Goal: Task Accomplishment & Management: Complete application form

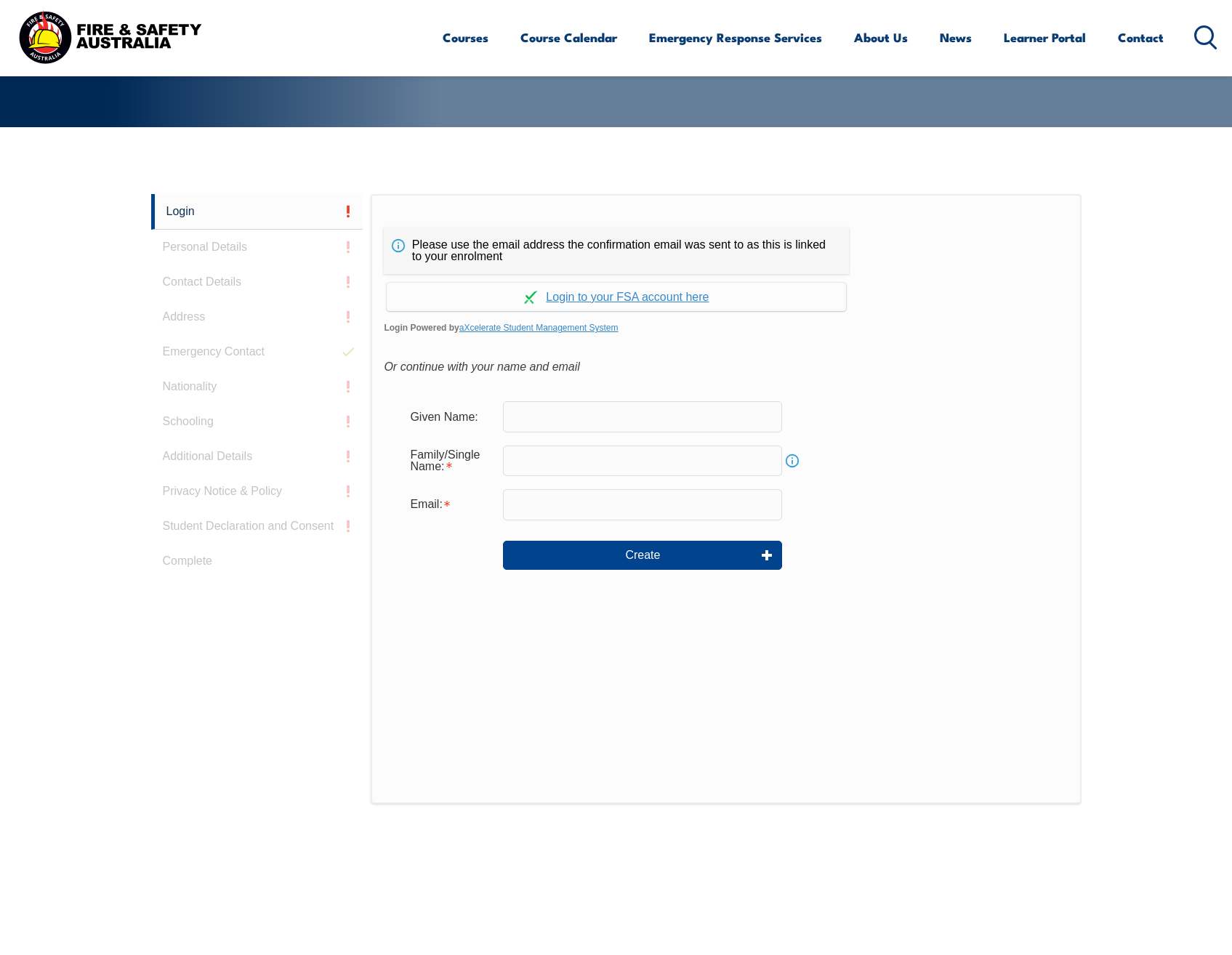
scroll to position [387, 0]
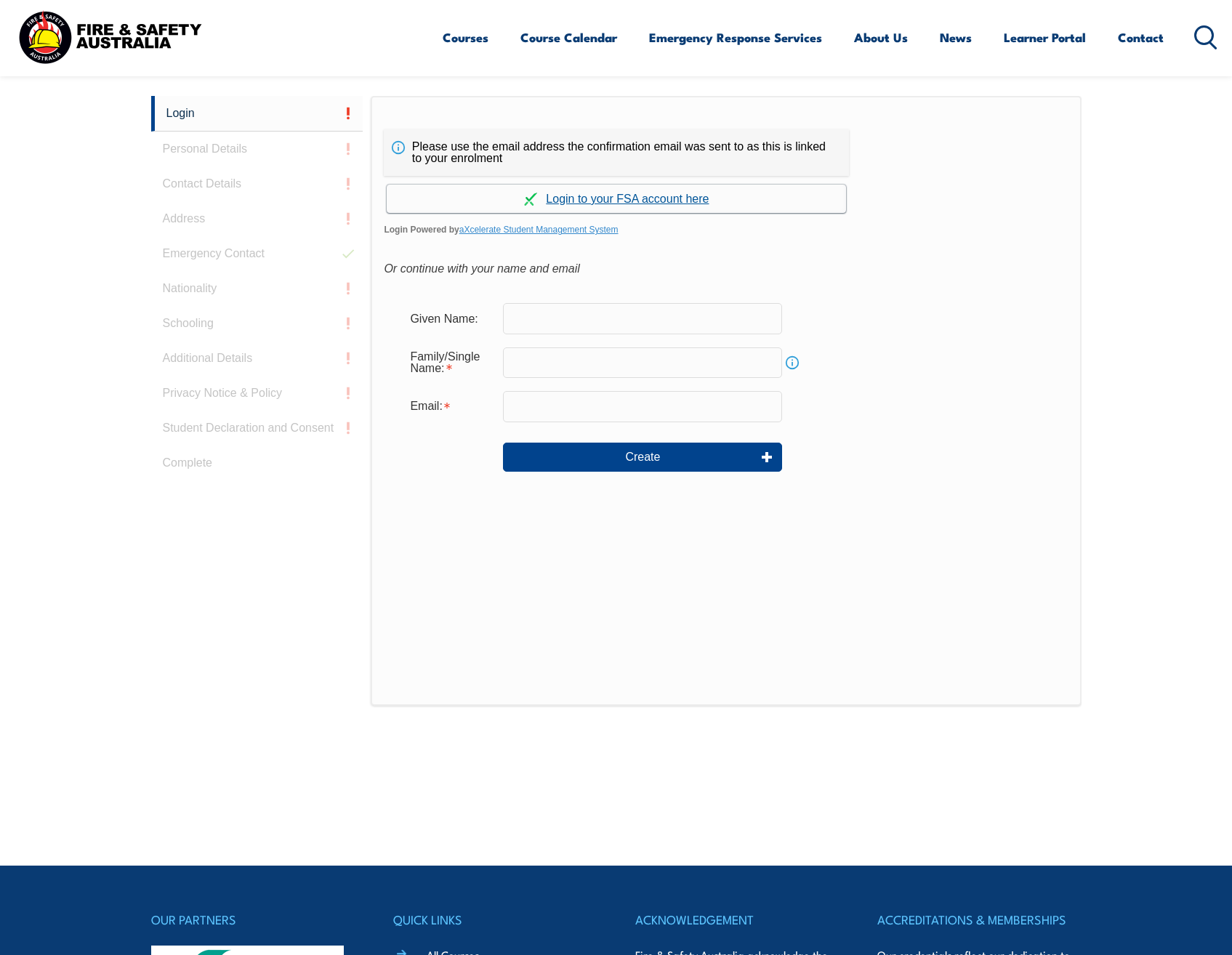
click at [677, 198] on link "Continue with aXcelerate" at bounding box center [616, 199] width 460 height 28
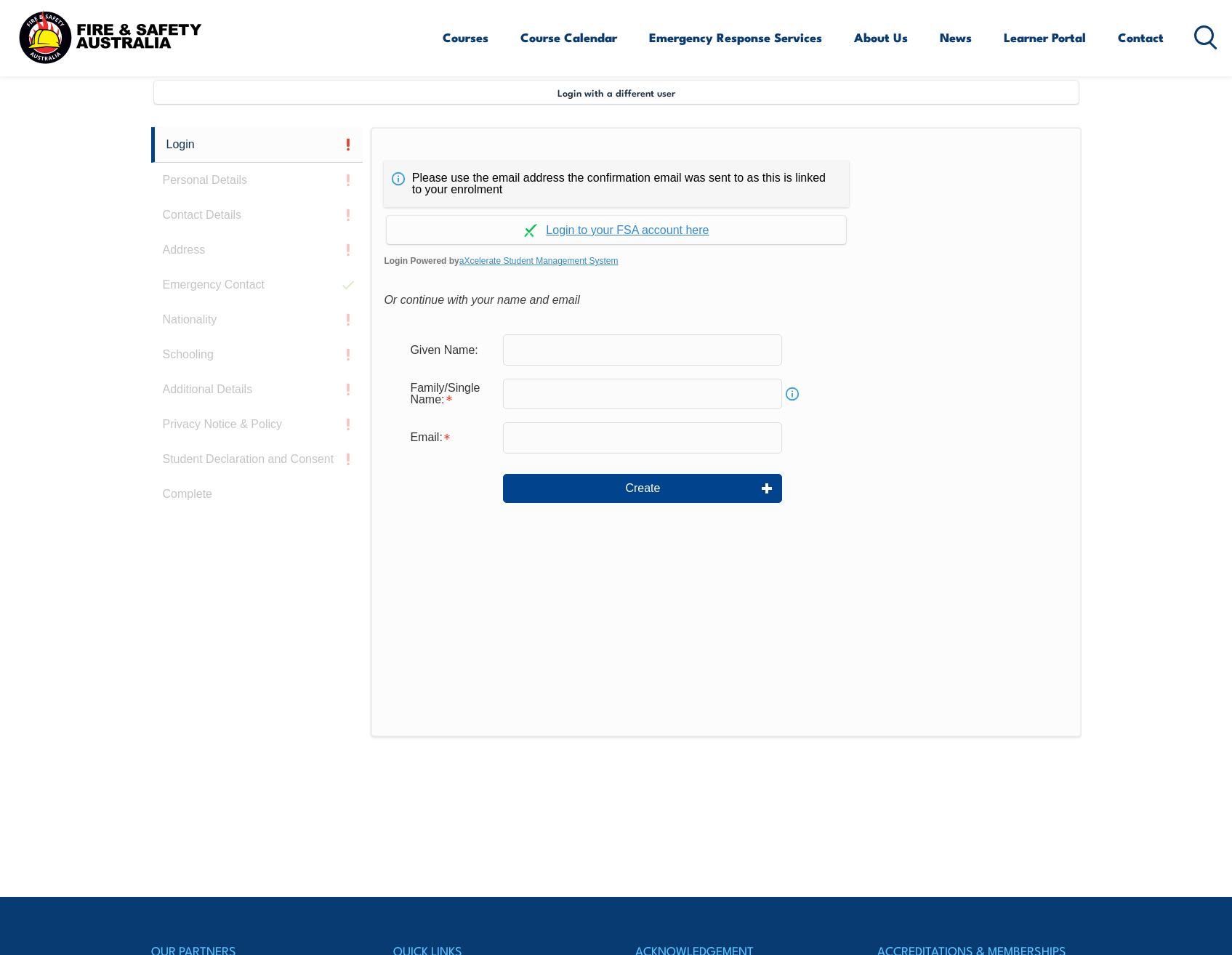
scroll to position [396, 0]
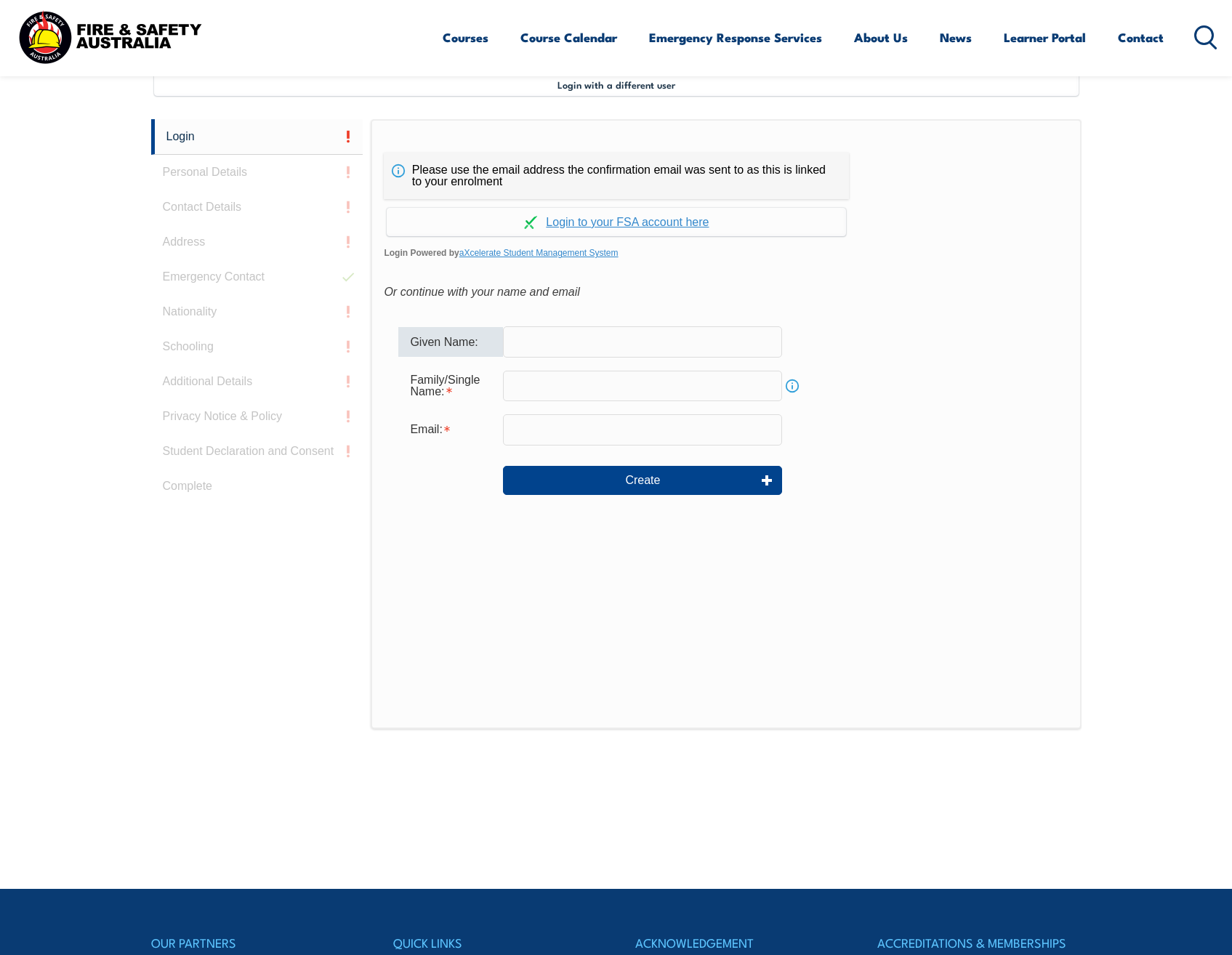
click at [578, 343] on input "text" at bounding box center [642, 341] width 279 height 31
type input "[PERSON_NAME]"
click at [559, 432] on input "email" at bounding box center [642, 430] width 279 height 31
type input "[PERSON_NAME][EMAIL_ADDRESS][PERSON_NAME][DOMAIN_NAME]"
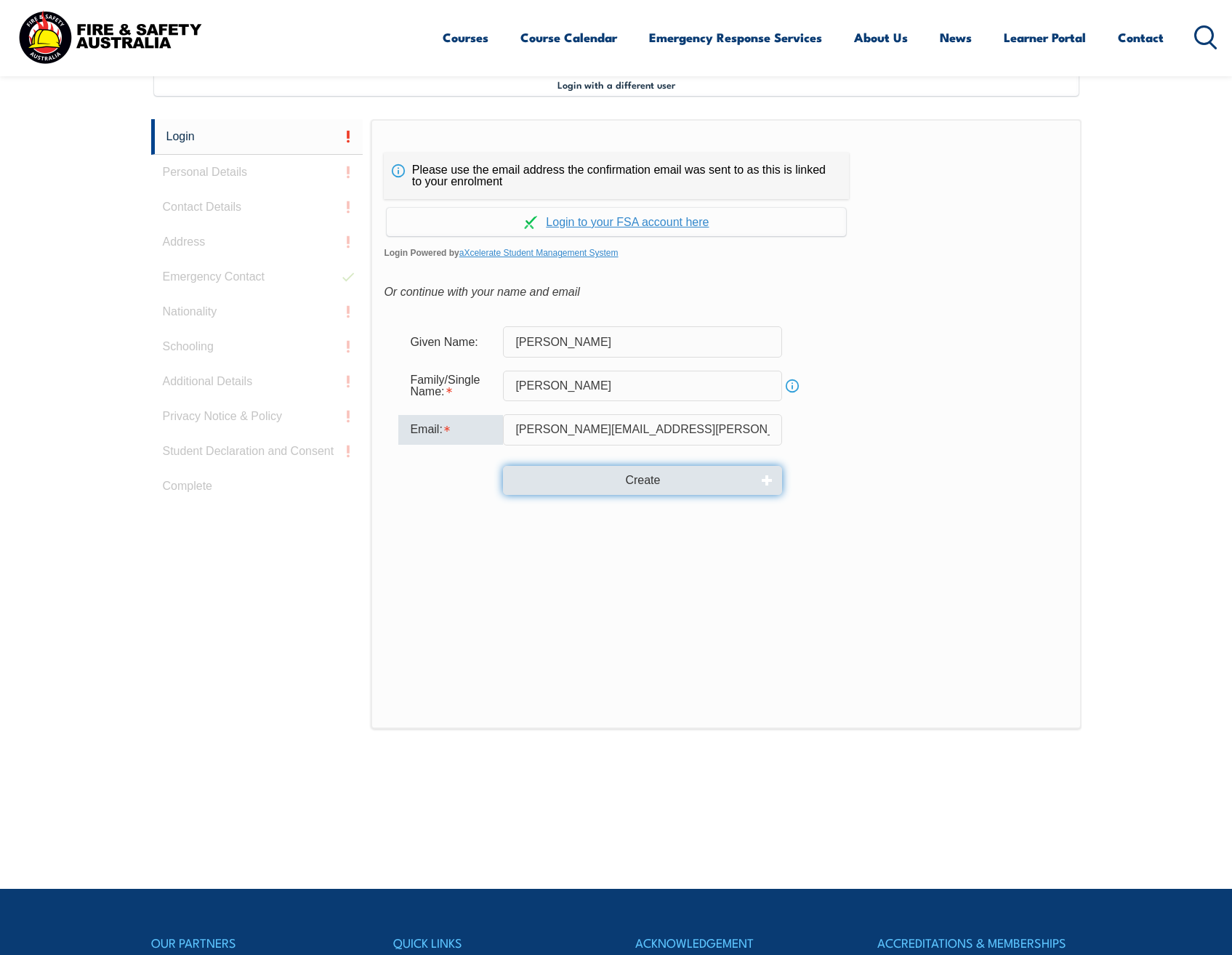
click at [611, 482] on button "Create" at bounding box center [642, 480] width 279 height 29
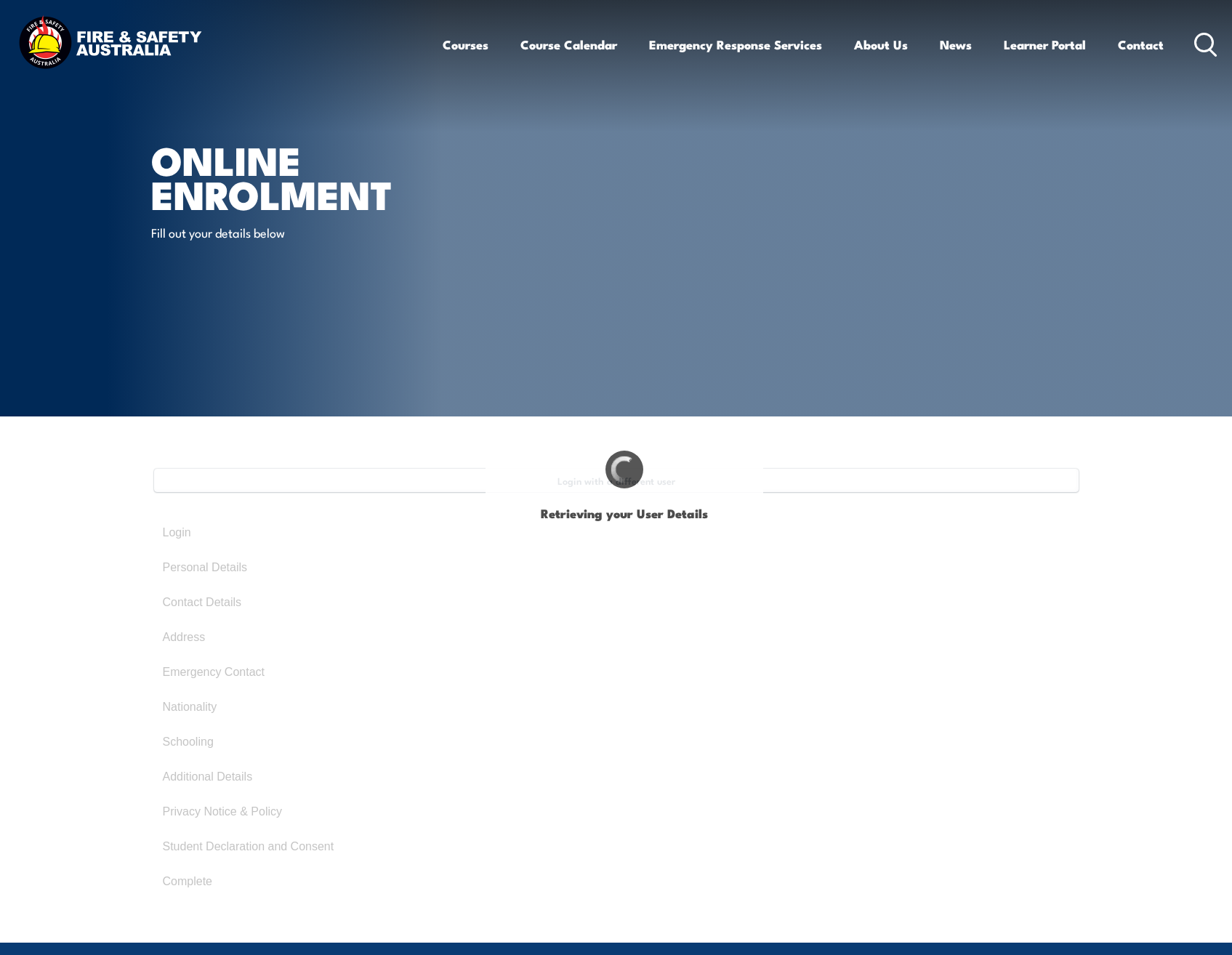
select select "Mr"
type input "Jeffrey"
type input "Jeff"
type input "Craig"
type input "Lawrence"
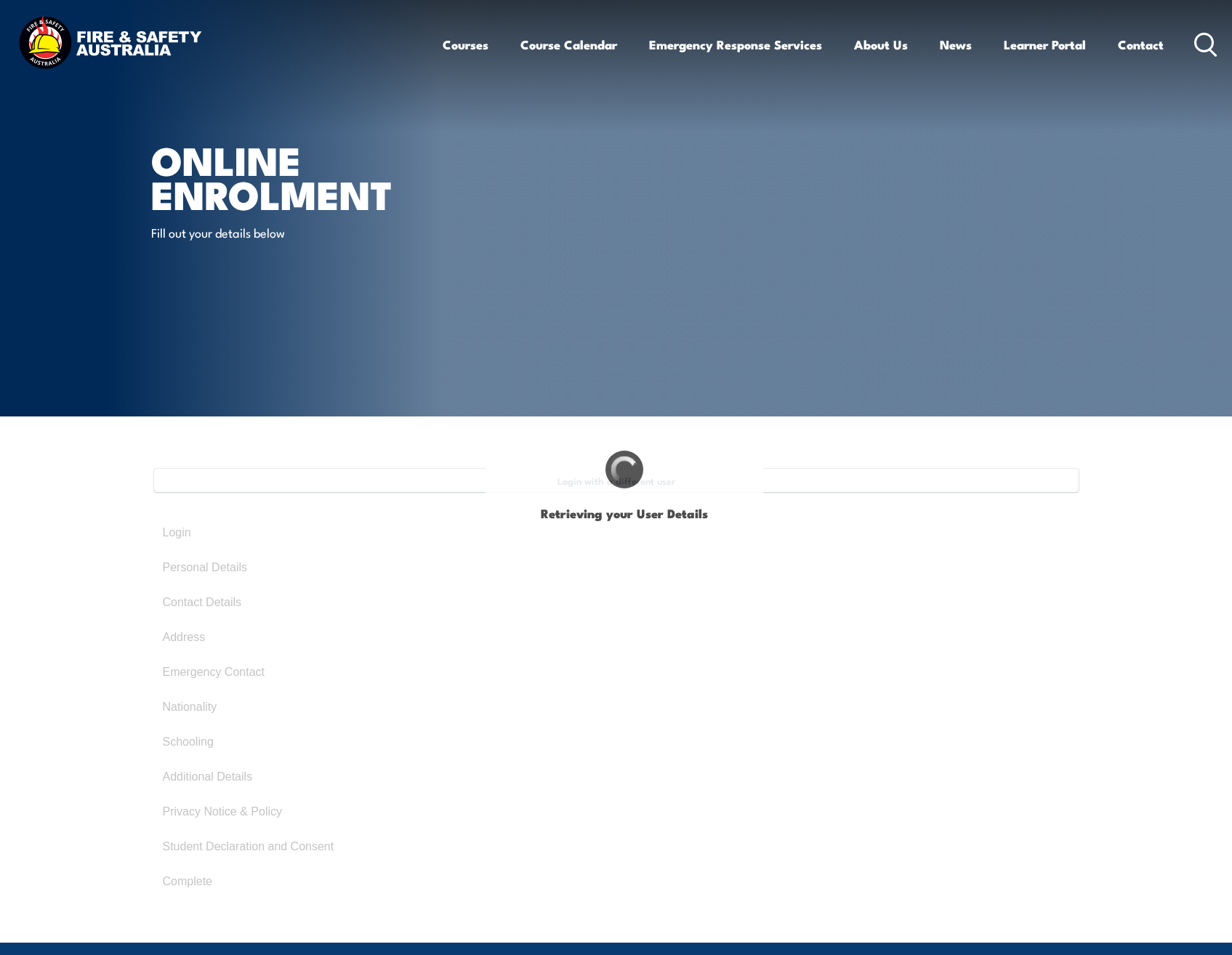
type input "September 17, 1984"
type input "LV252SDQJS"
select select "M"
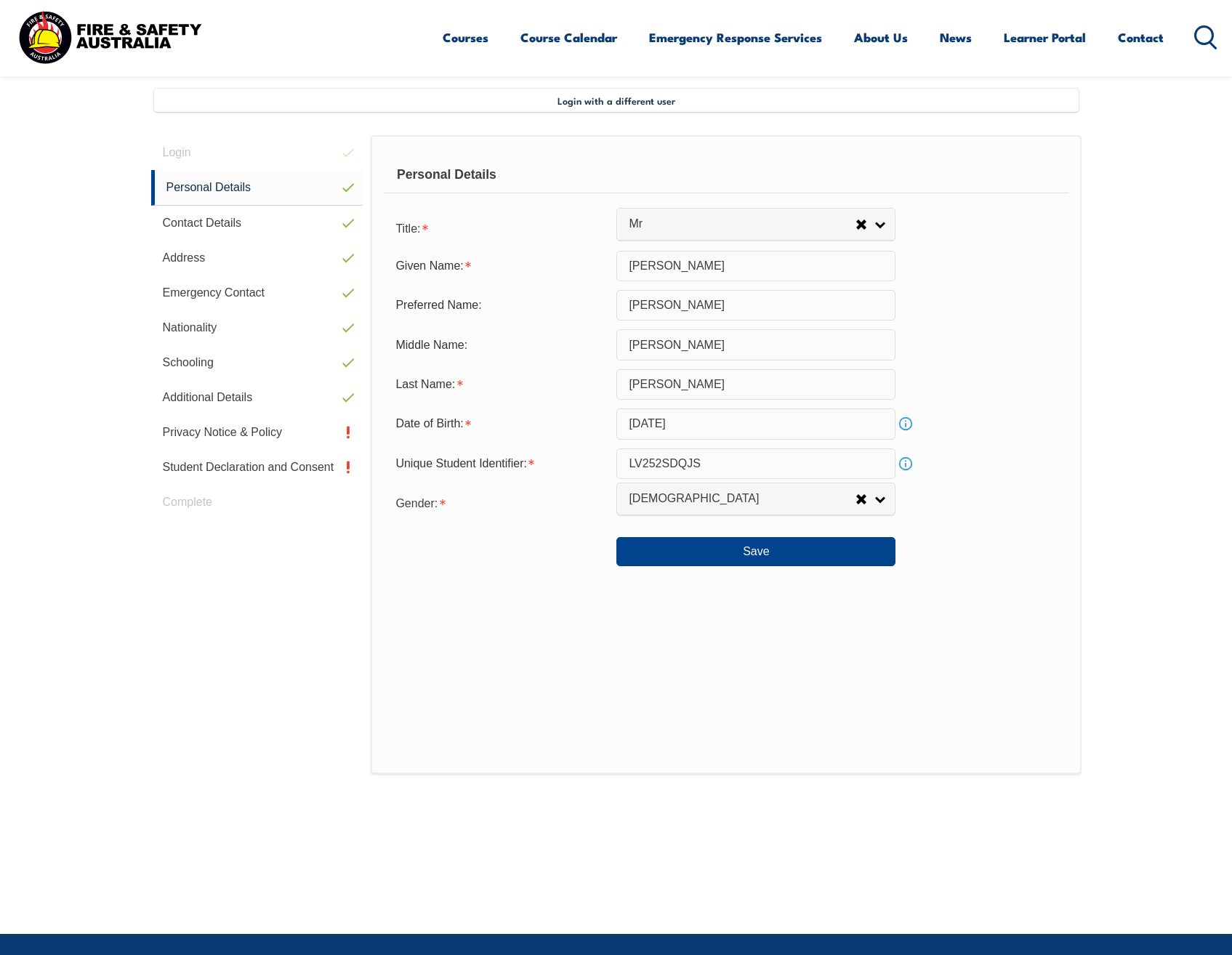
scroll to position [396, 0]
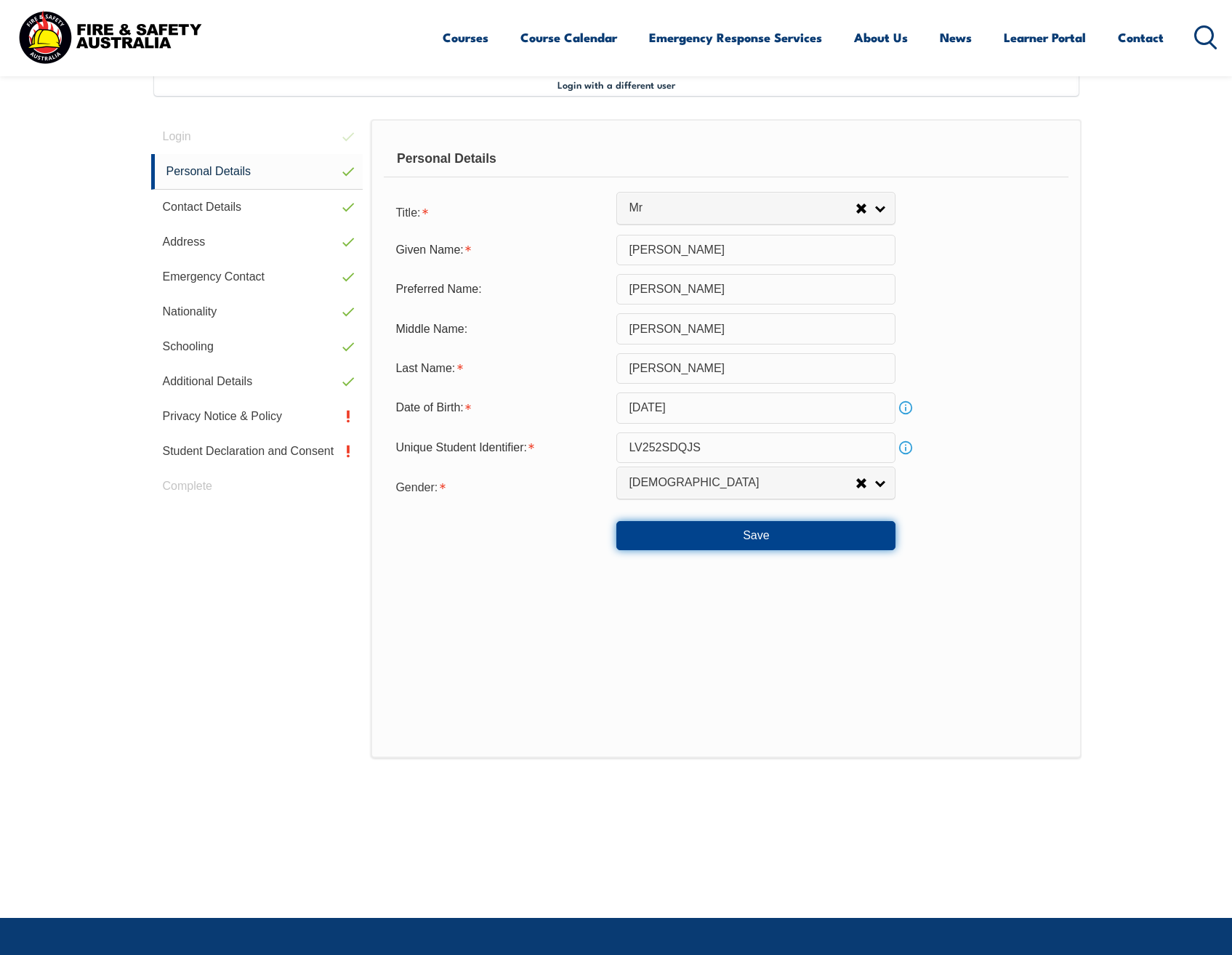
click at [691, 537] on button "Save" at bounding box center [755, 535] width 279 height 29
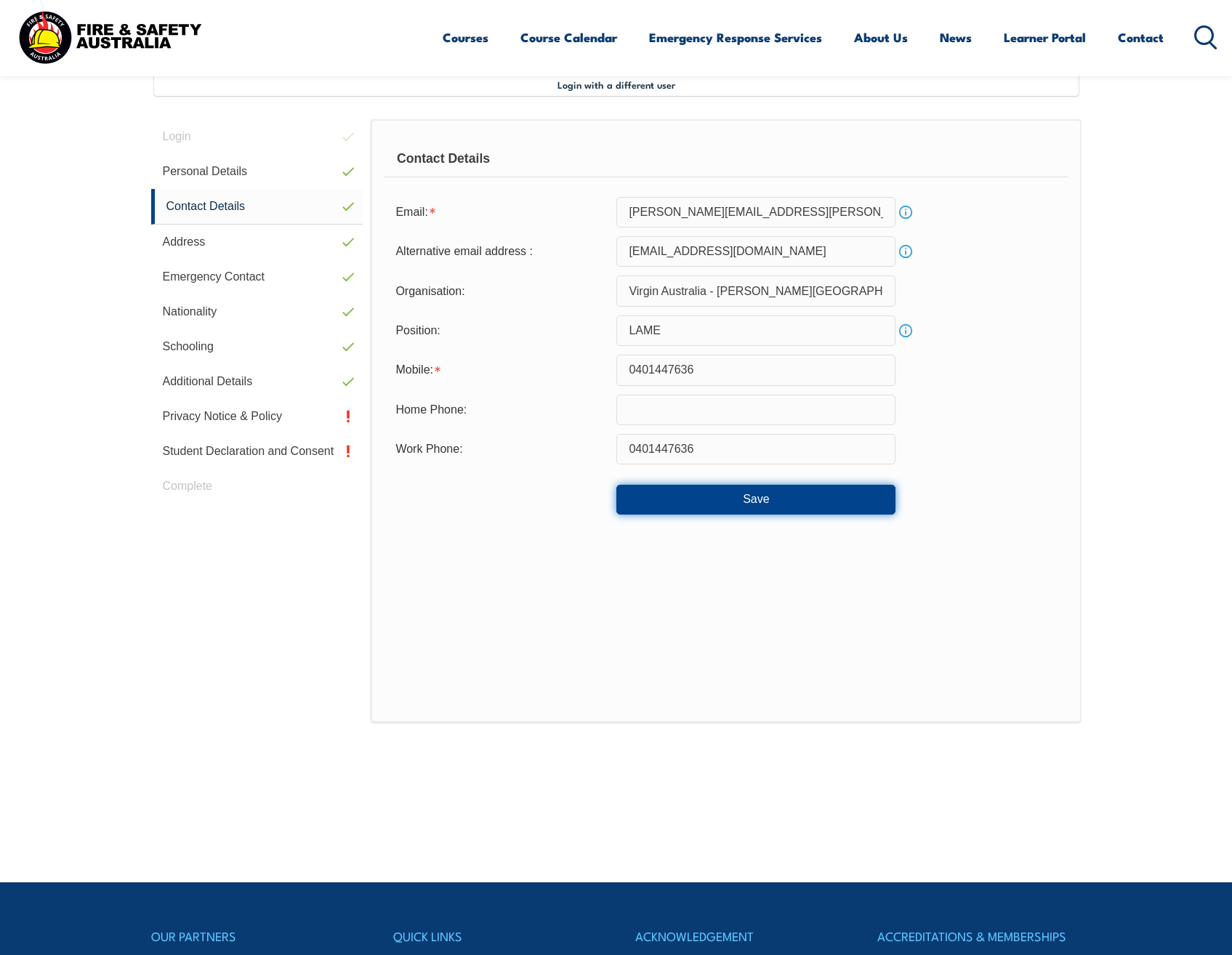
click at [718, 500] on button "Save" at bounding box center [755, 499] width 279 height 29
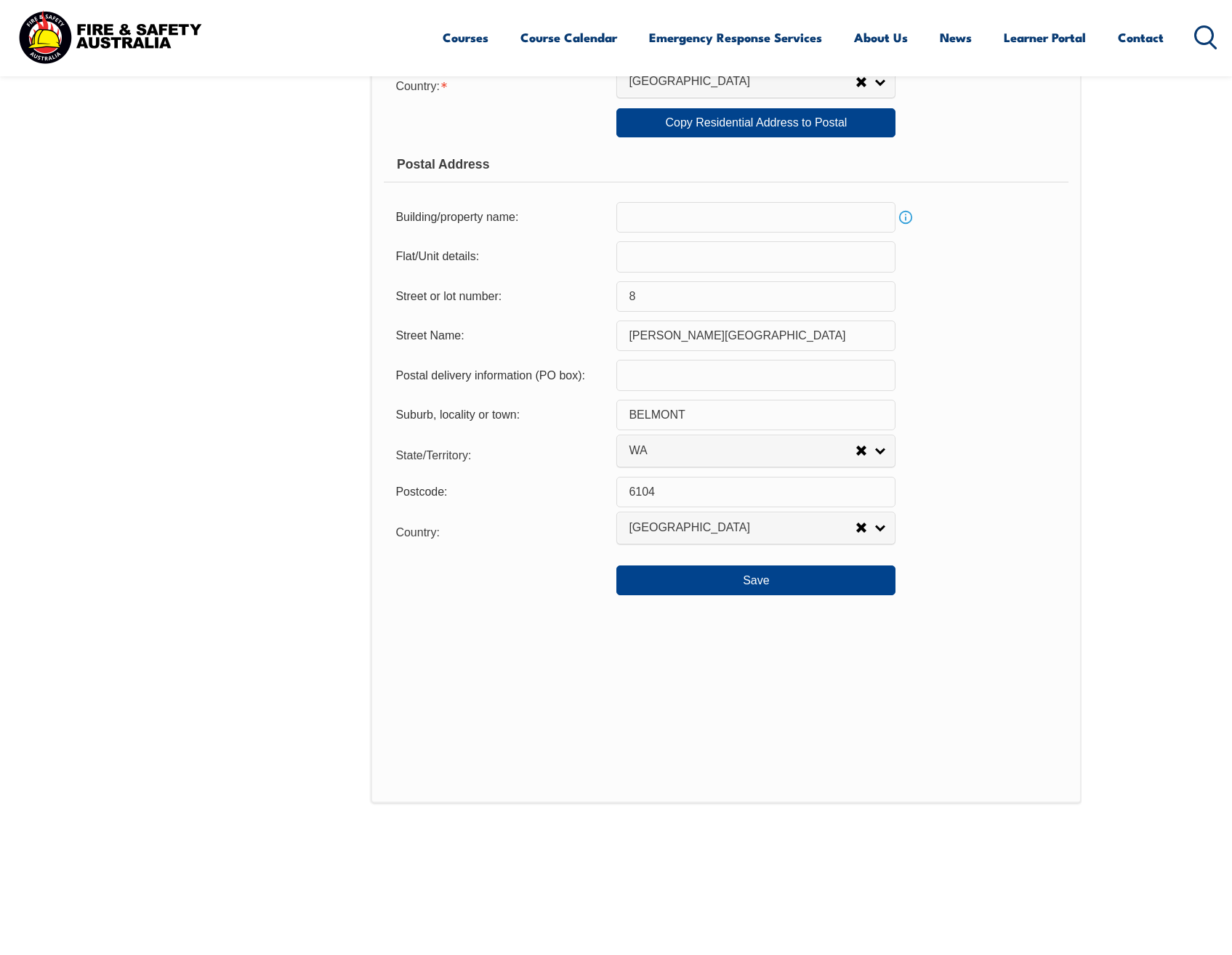
scroll to position [904, 0]
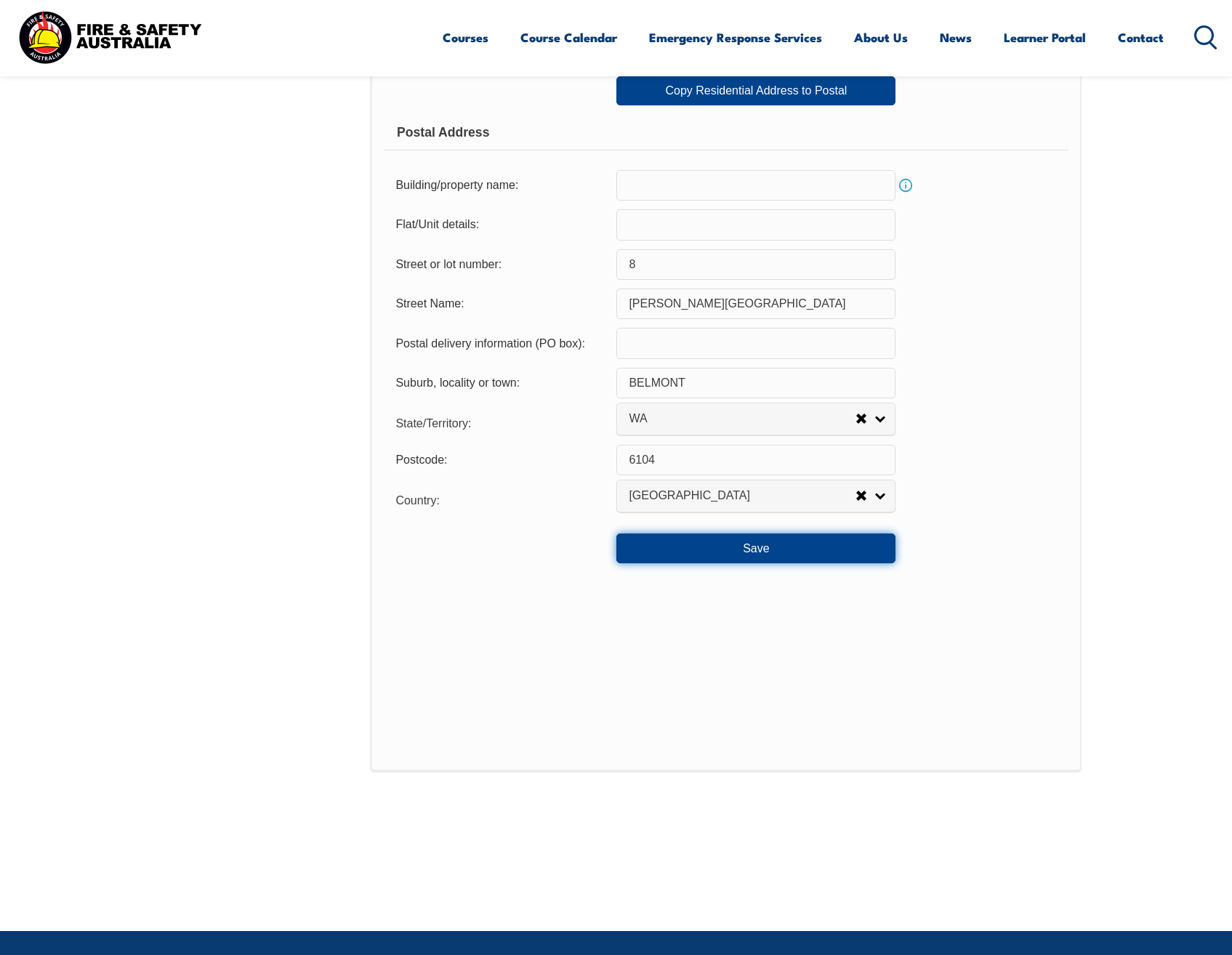
click at [756, 549] on button "Save" at bounding box center [755, 548] width 279 height 29
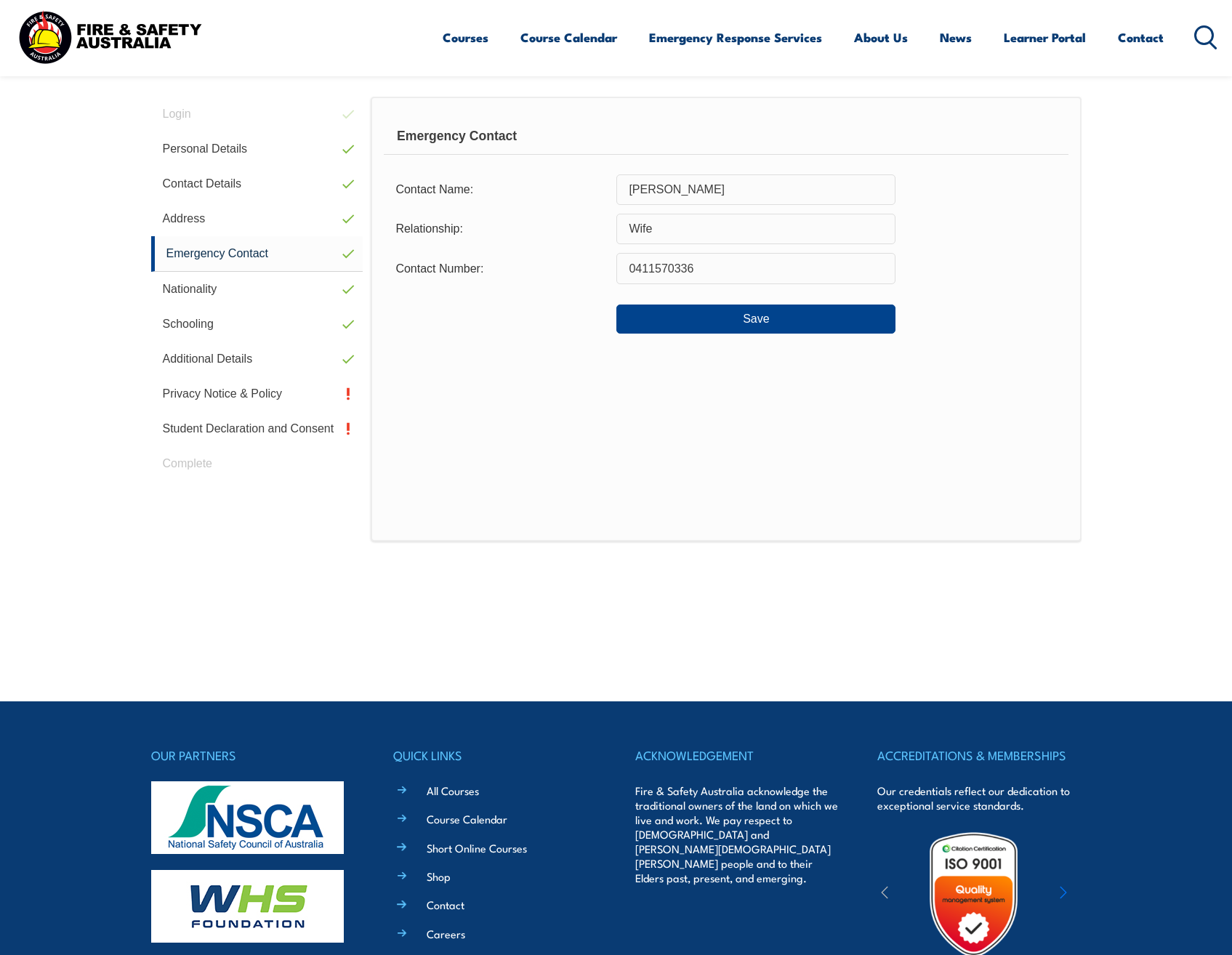
scroll to position [396, 0]
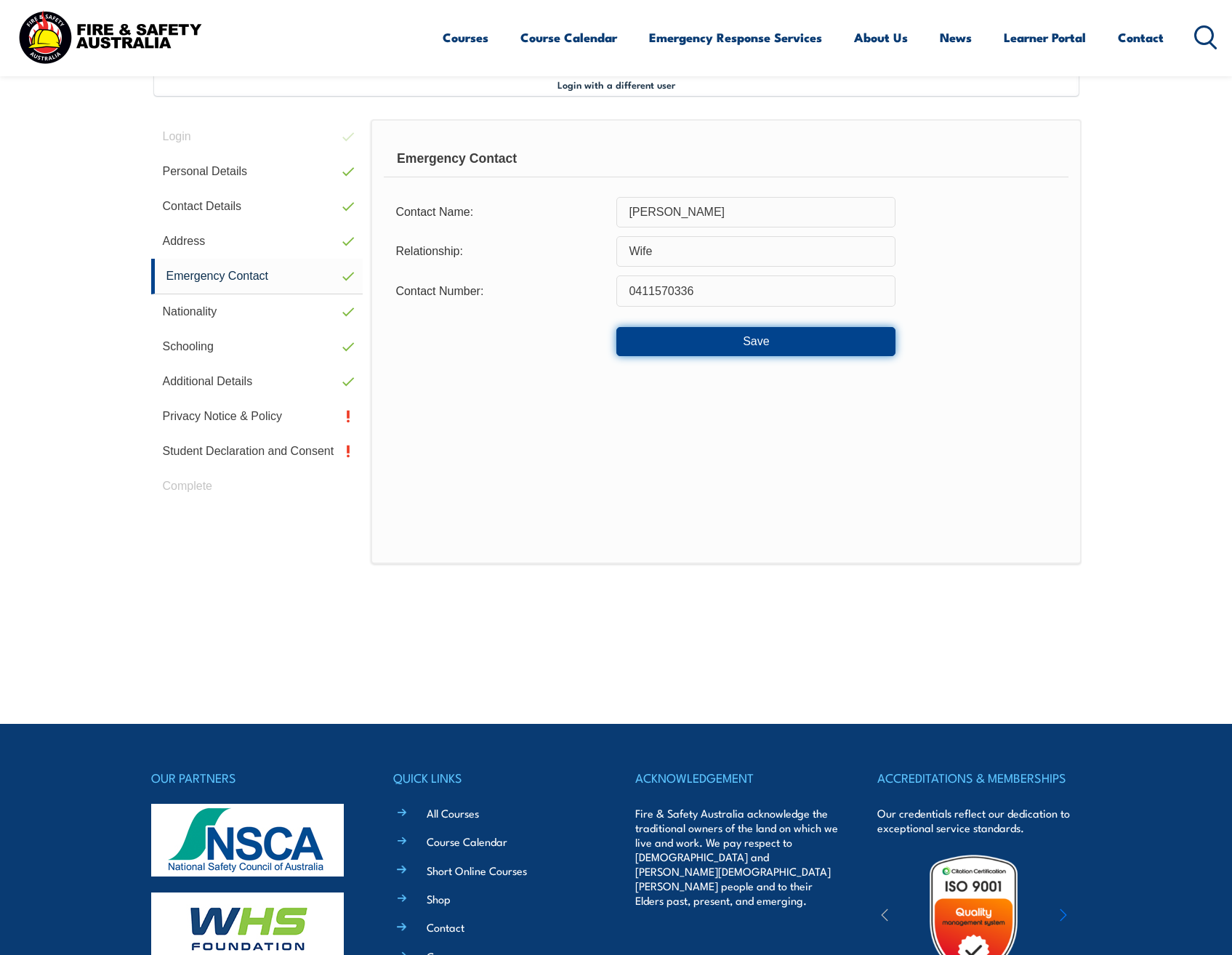
click at [718, 343] on button "Save" at bounding box center [755, 341] width 279 height 29
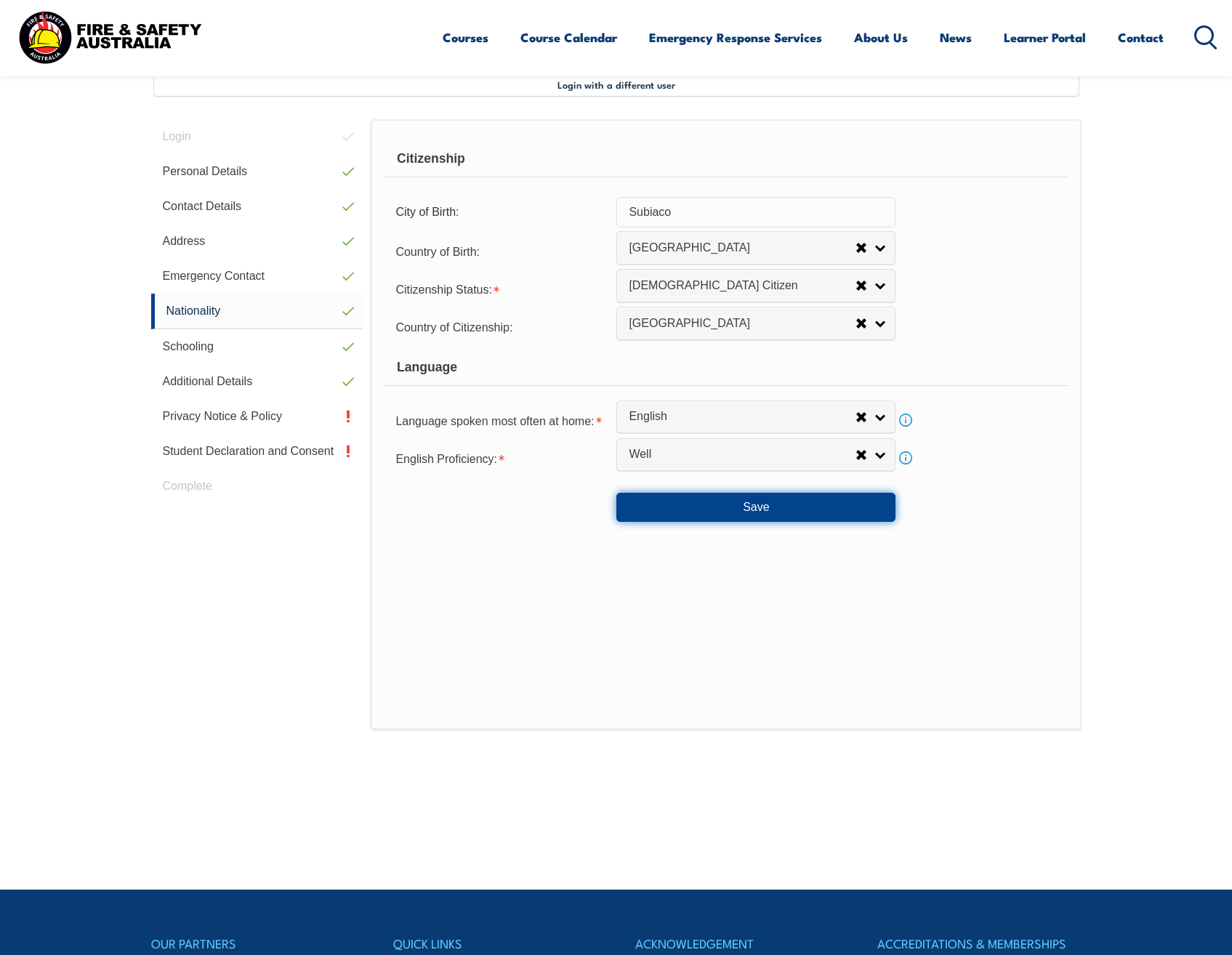
click at [739, 511] on button "Save" at bounding box center [755, 507] width 279 height 29
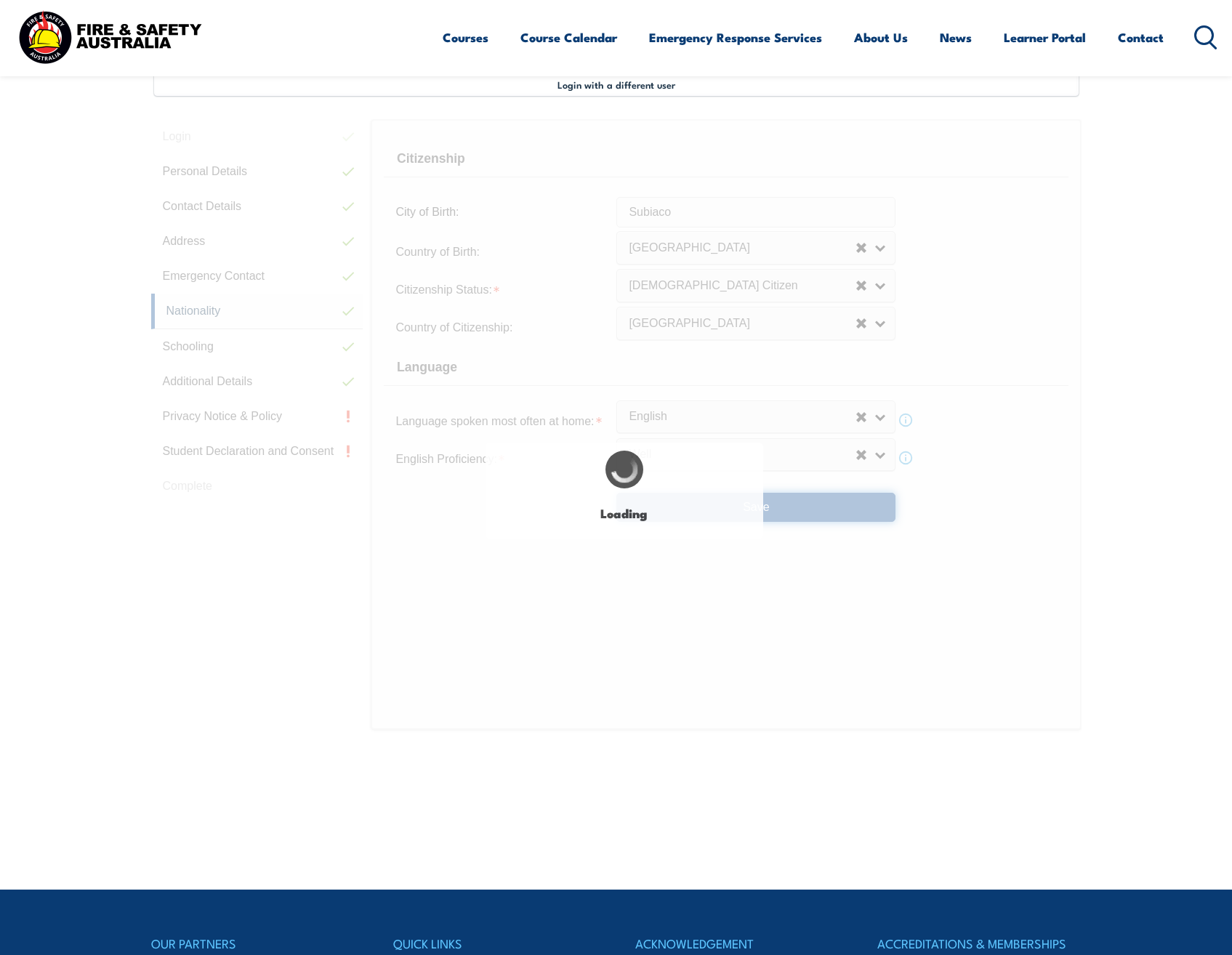
select select "false"
select select "true"
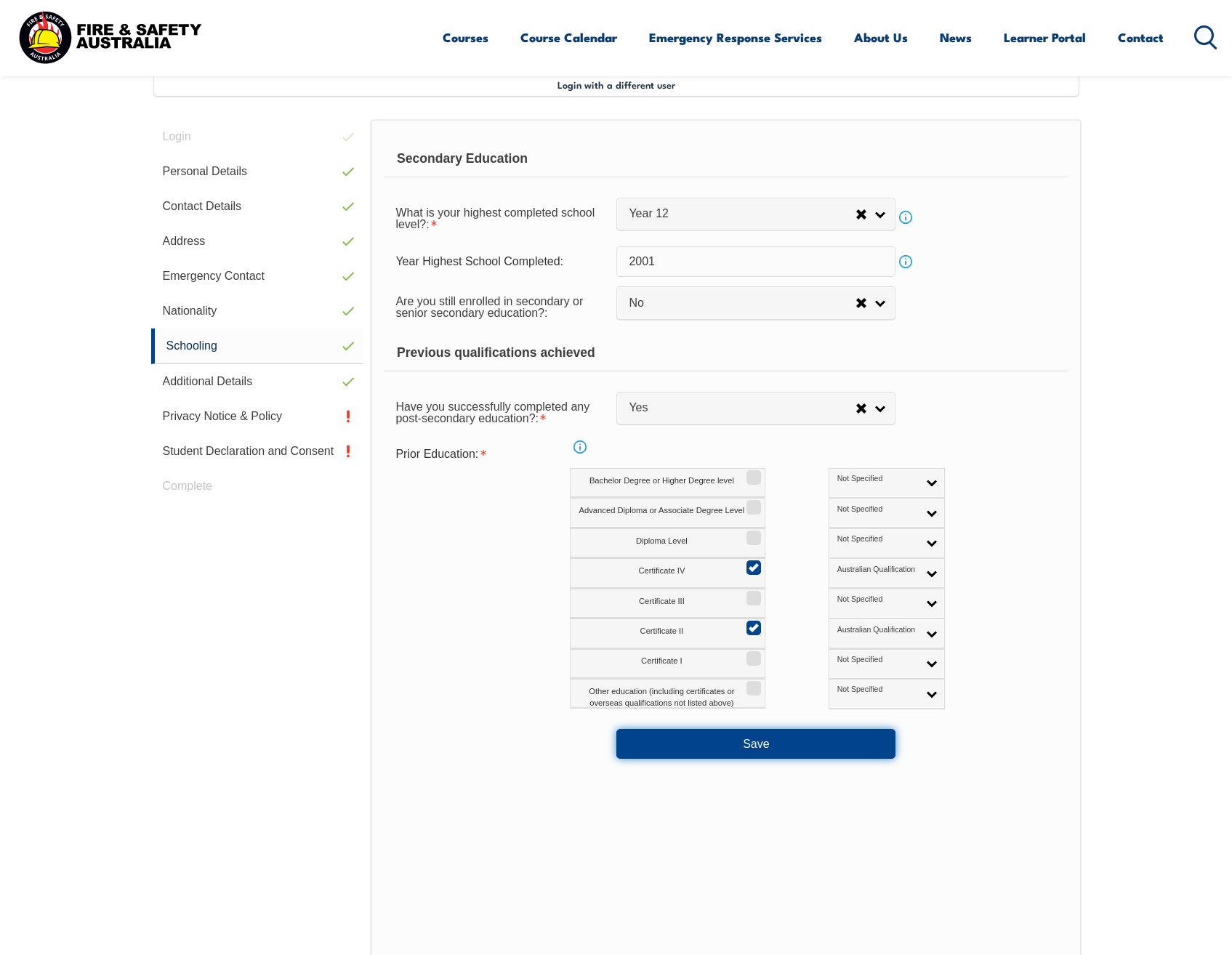
click at [756, 750] on button "Save" at bounding box center [755, 743] width 279 height 29
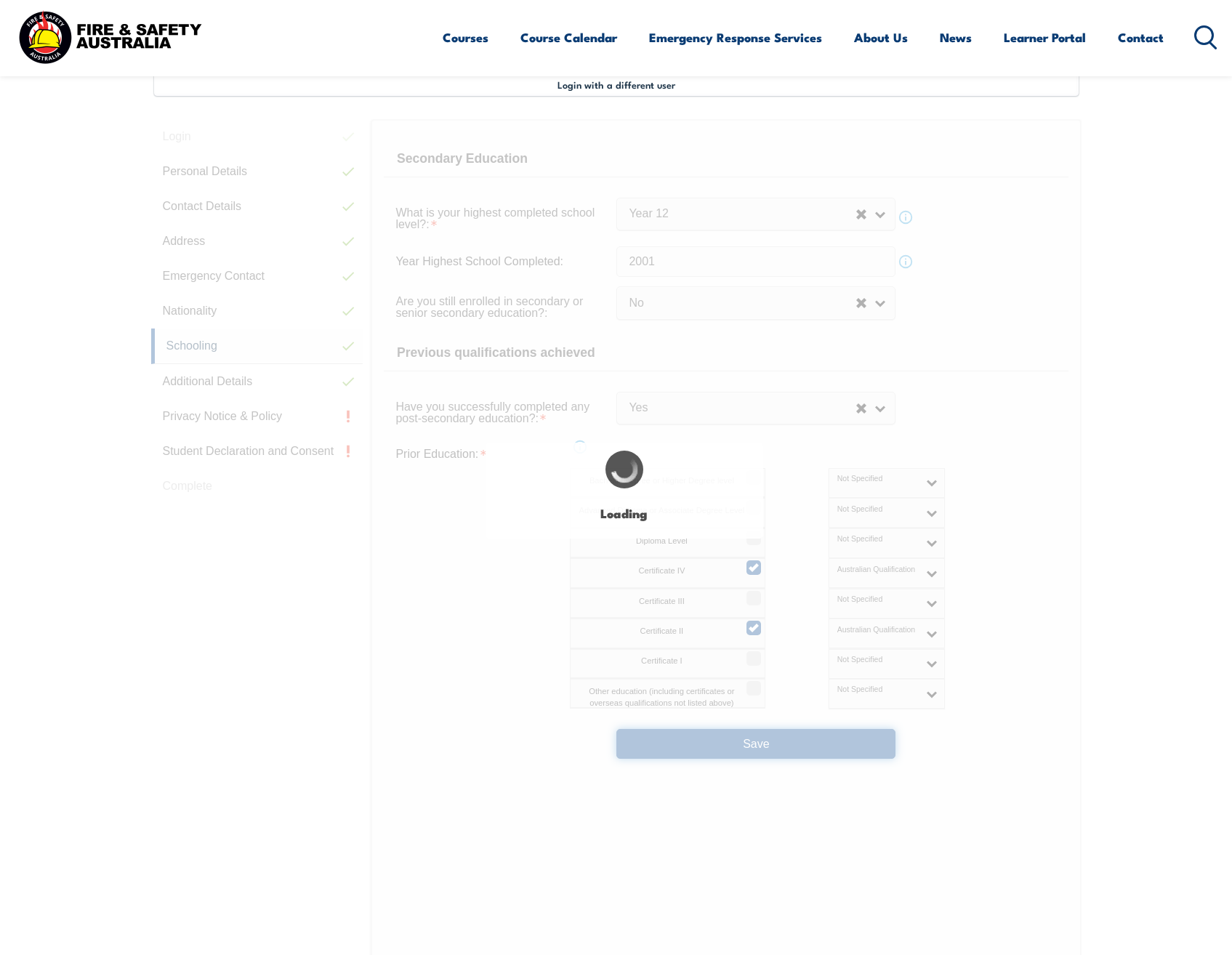
select select "false"
select select "true"
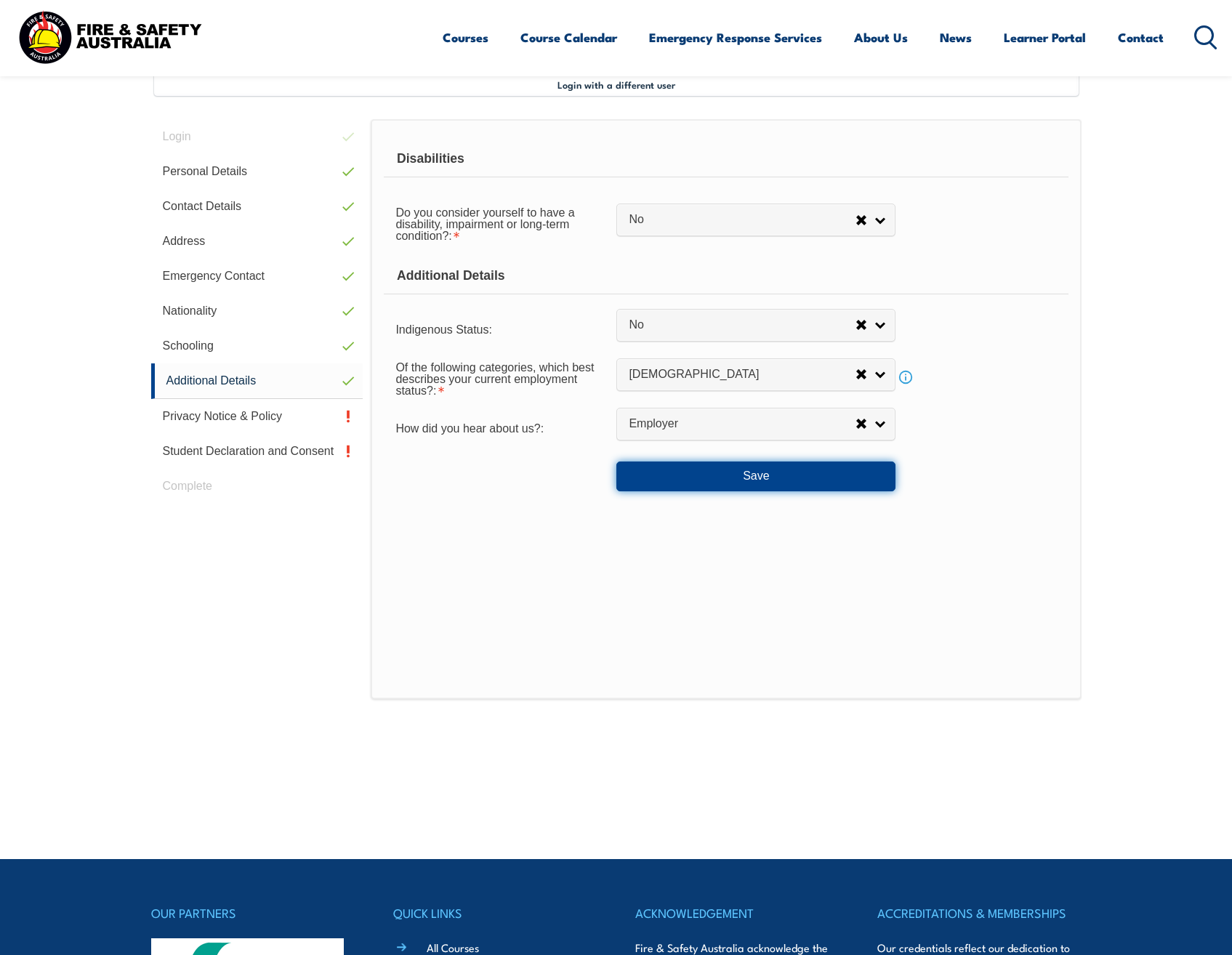
click at [735, 478] on button "Save" at bounding box center [755, 476] width 279 height 29
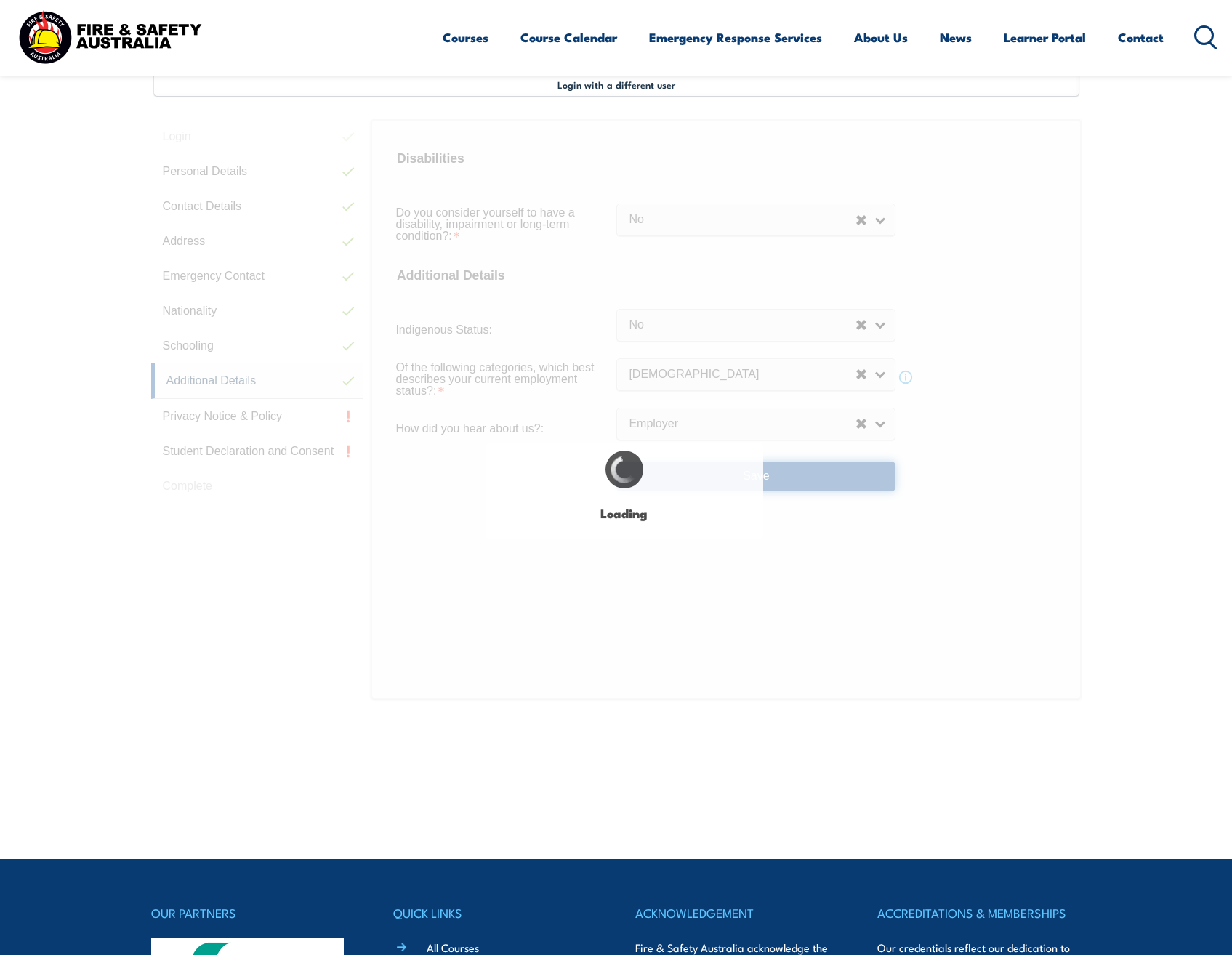
select select "false"
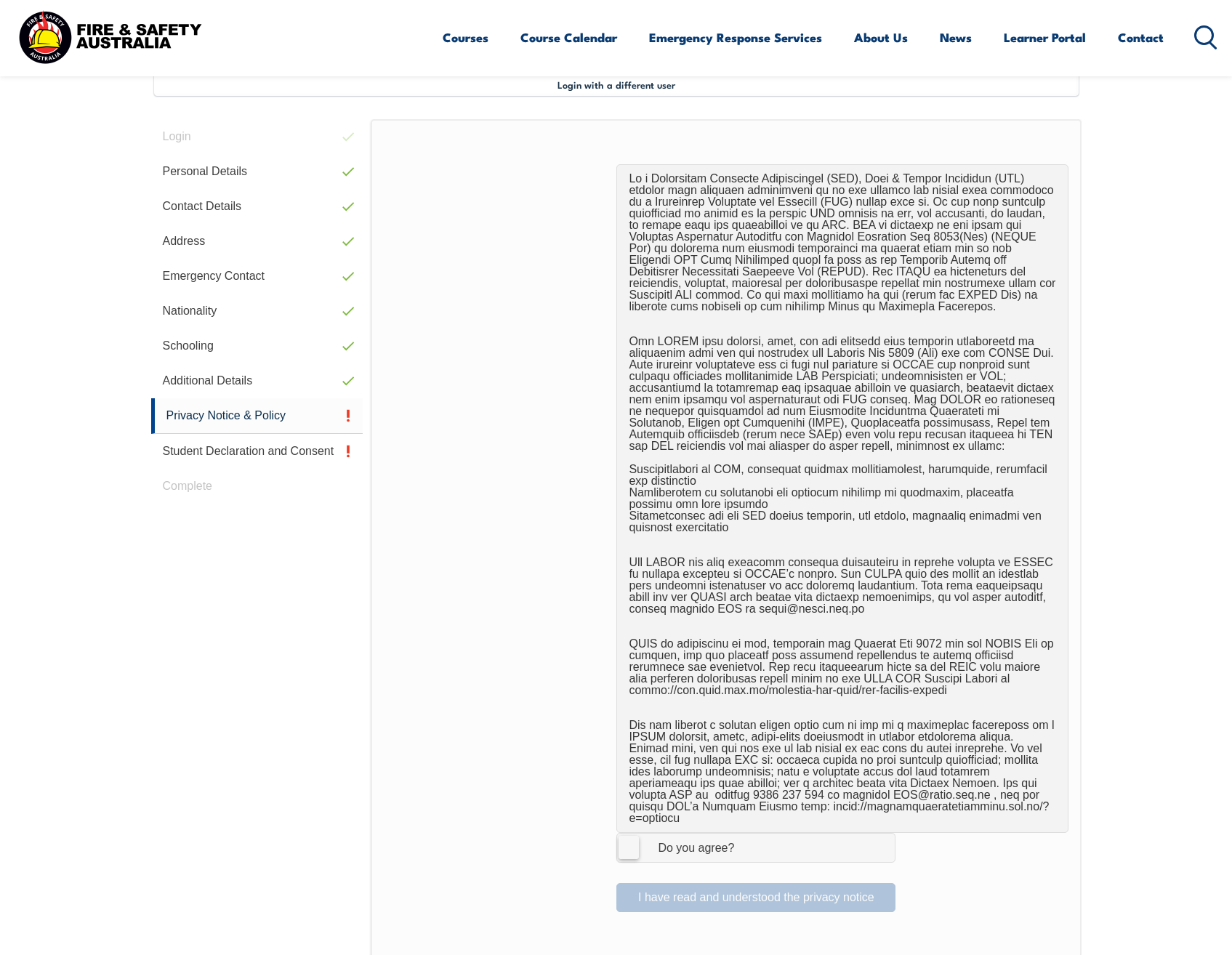
click at [624, 838] on label "I Agree Do you agree?" at bounding box center [755, 847] width 279 height 29
click at [746, 838] on input "I Agree Do you agree?" at bounding box center [758, 846] width 24 height 27
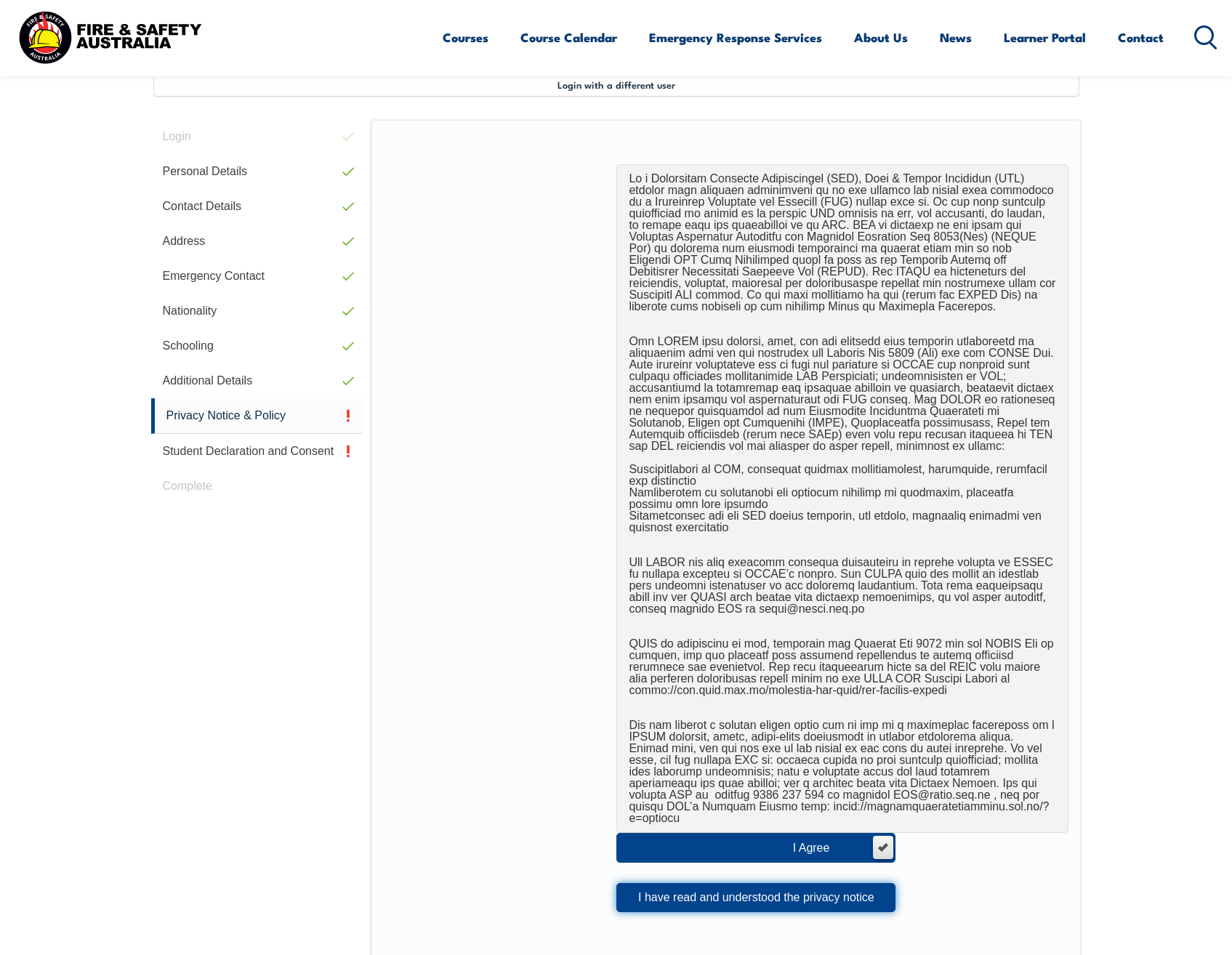
click at [736, 892] on button "I have read and understood the privacy notice" at bounding box center [755, 897] width 279 height 29
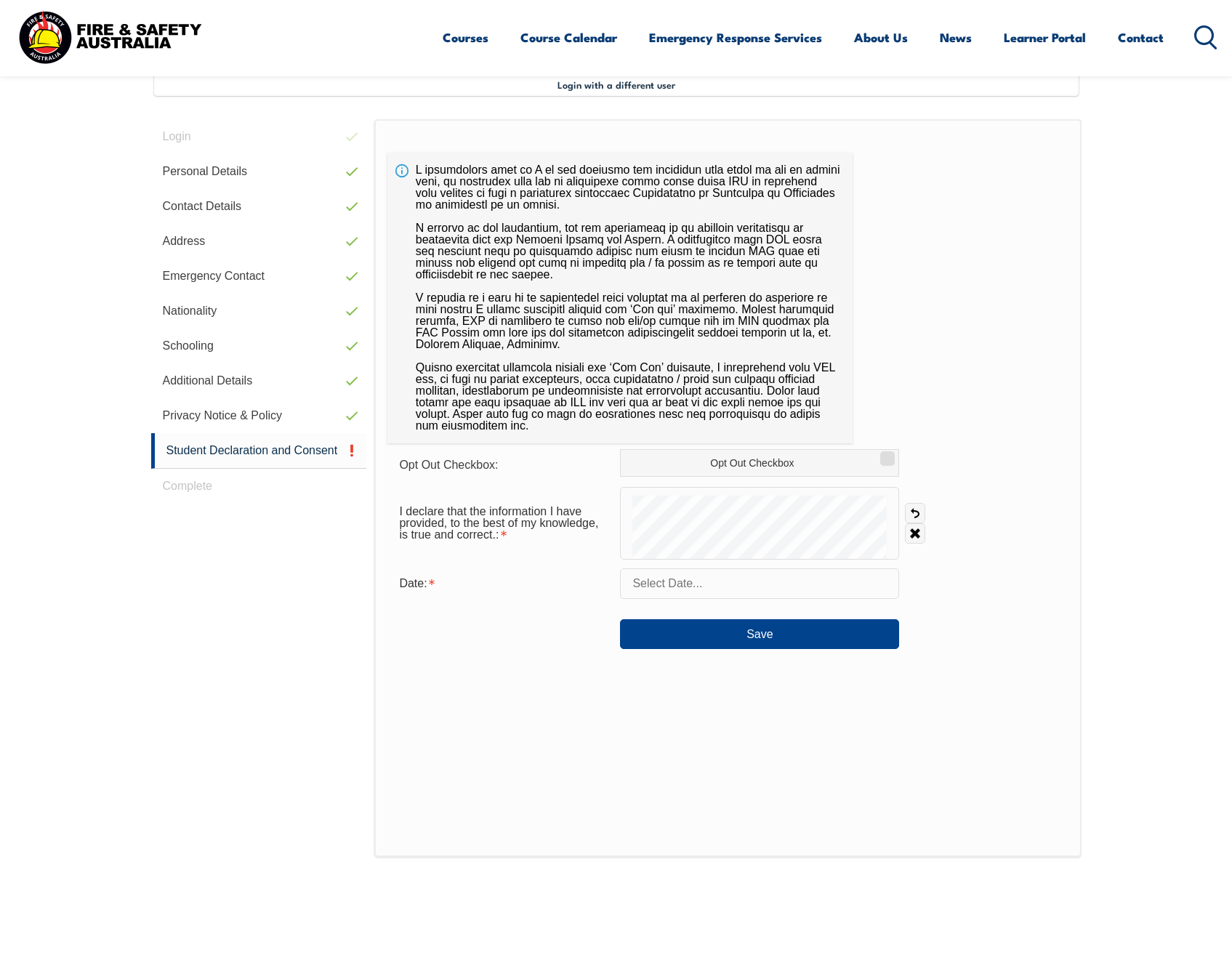
click at [753, 584] on input "text" at bounding box center [759, 584] width 279 height 31
click at [638, 763] on span "17" at bounding box center [636, 756] width 28 height 28
type input "August 17, 2025"
click at [785, 637] on button "Save" at bounding box center [759, 633] width 279 height 29
